Goal: Find specific page/section: Find specific page/section

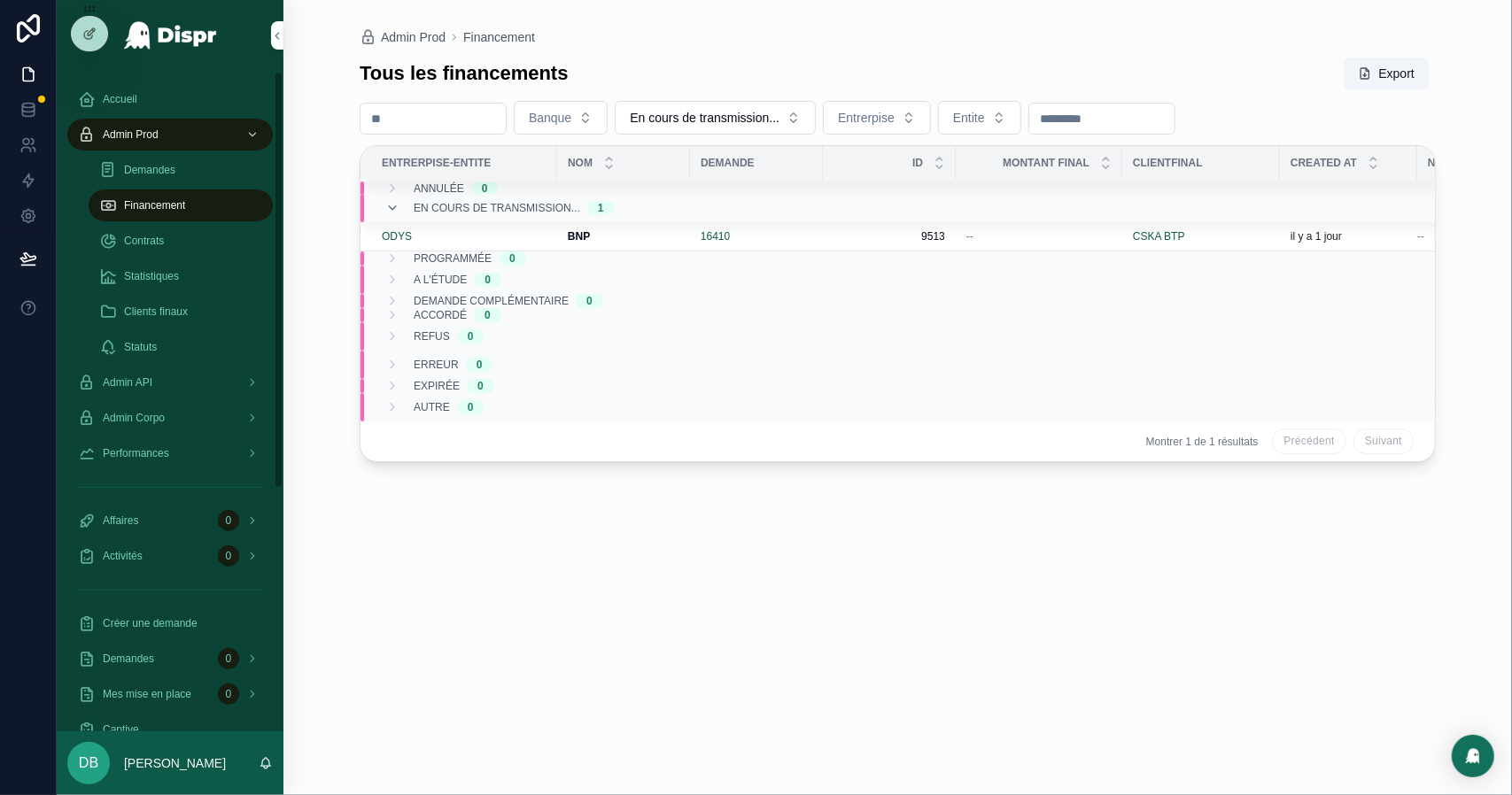
click at [203, 280] on div "Statistiques" at bounding box center [180, 275] width 163 height 28
